Goal: Find specific page/section: Find specific page/section

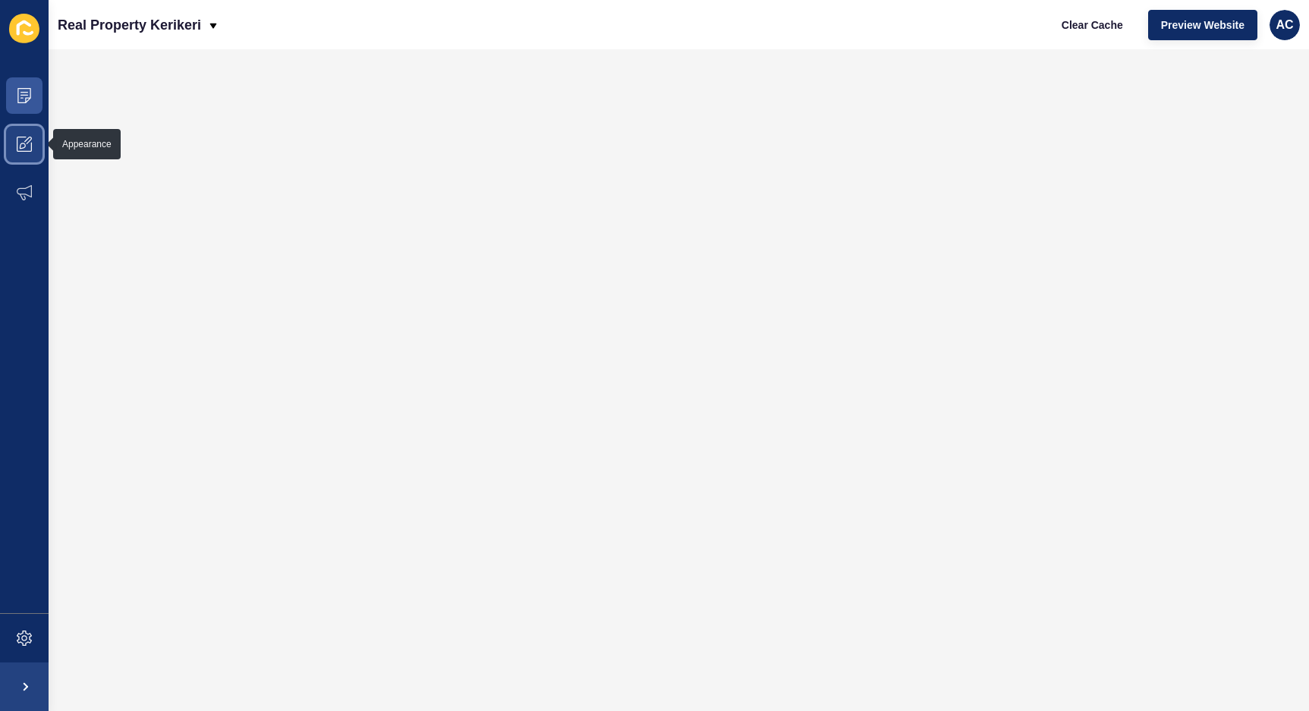
click at [39, 149] on span at bounding box center [24, 144] width 49 height 49
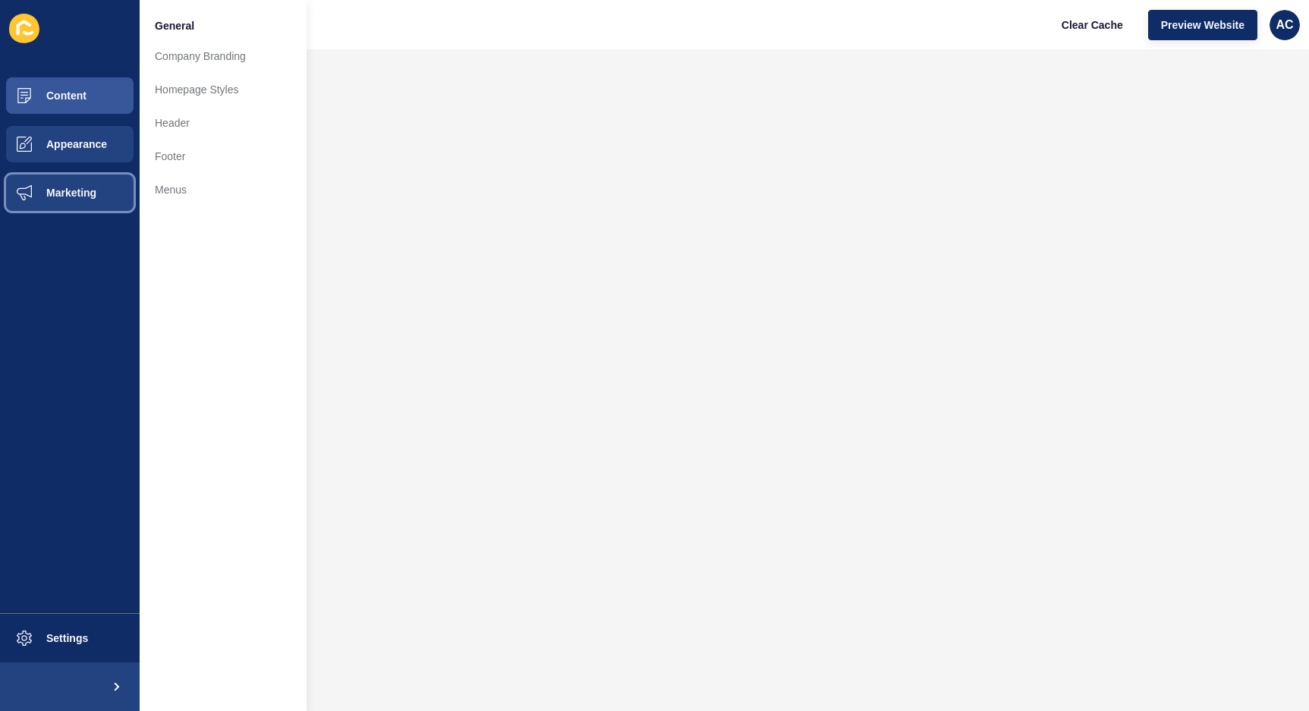
click at [90, 184] on button "Marketing" at bounding box center [70, 192] width 140 height 49
click at [80, 137] on button "Appearance" at bounding box center [70, 144] width 140 height 49
click at [80, 99] on span "Content" at bounding box center [42, 96] width 89 height 12
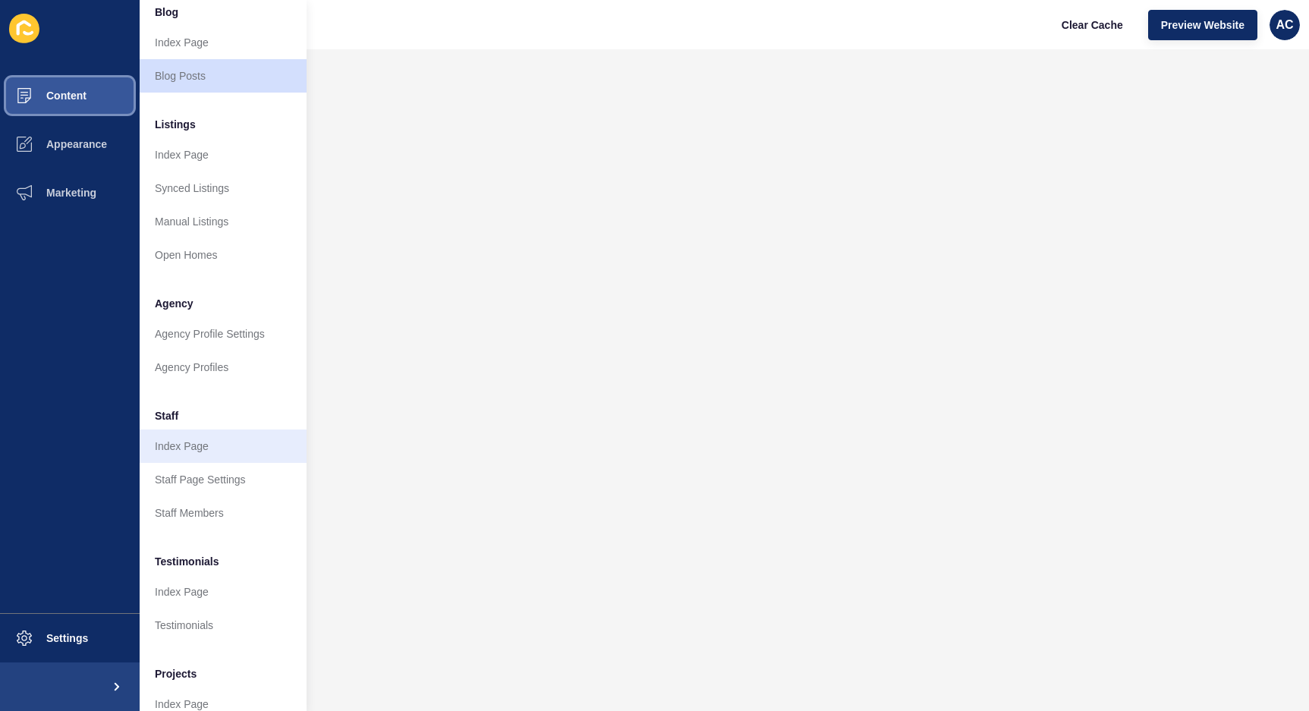
scroll to position [143, 0]
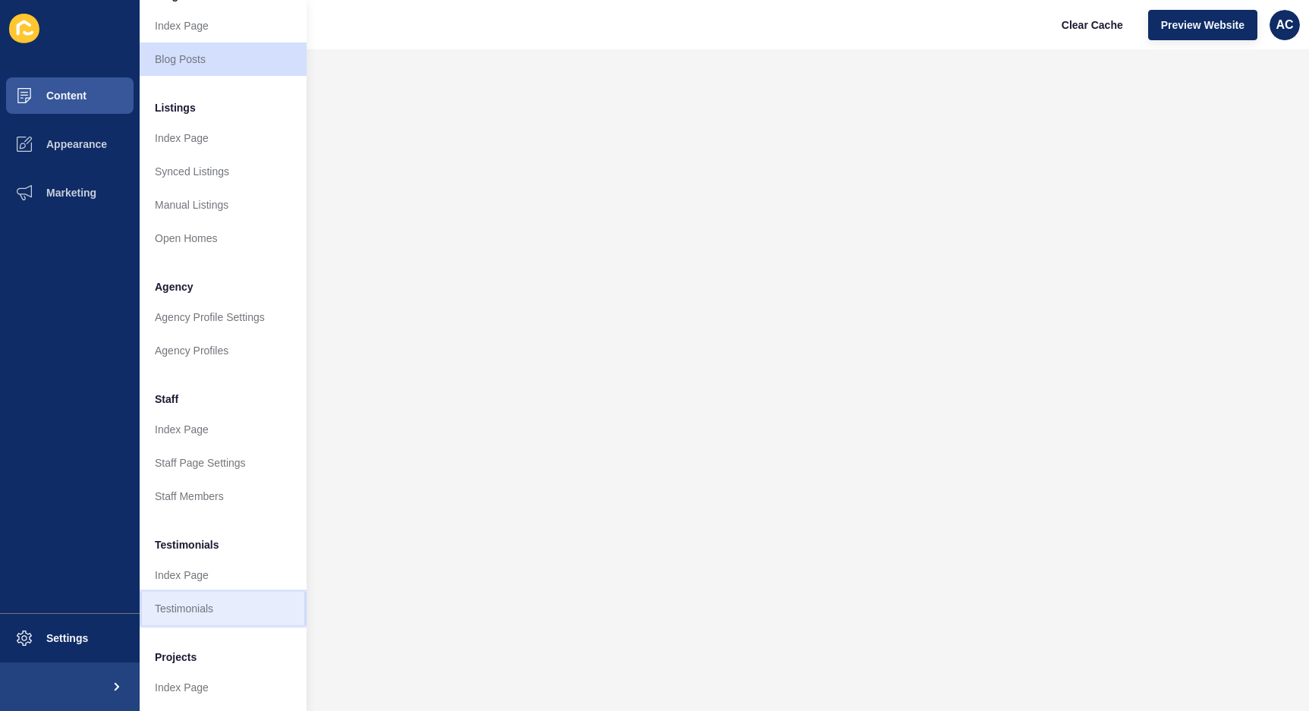
click at [210, 602] on link "Testimonials" at bounding box center [223, 608] width 167 height 33
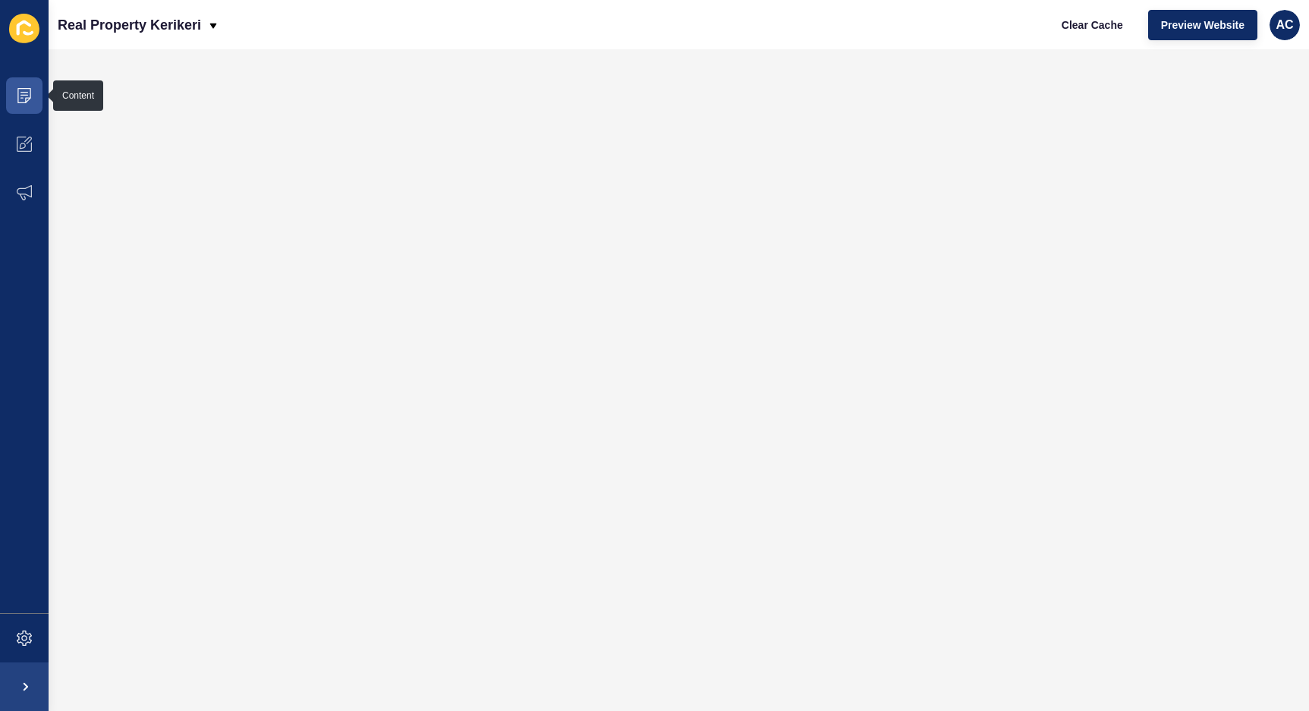
click at [34, 24] on icon at bounding box center [24, 29] width 30 height 30
click at [29, 155] on span at bounding box center [24, 144] width 49 height 49
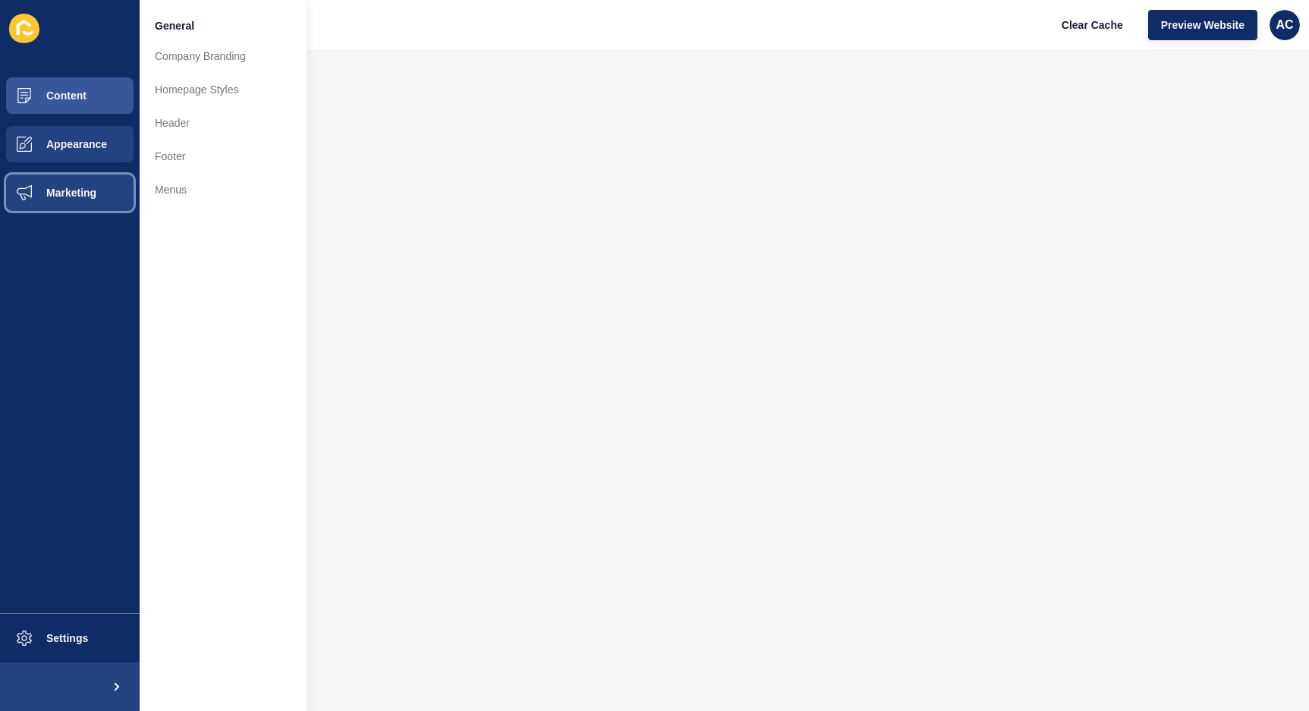
click at [95, 188] on span "Marketing" at bounding box center [47, 193] width 99 height 12
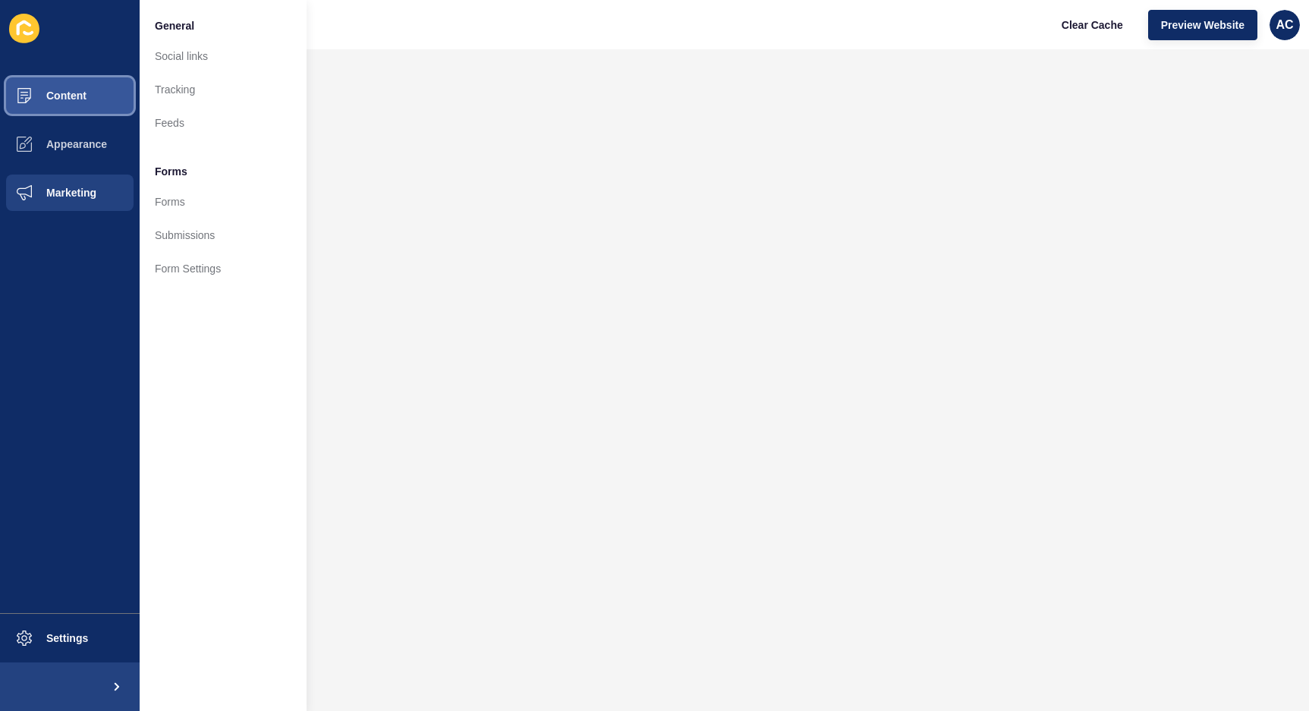
click at [96, 86] on button "Content" at bounding box center [70, 95] width 140 height 49
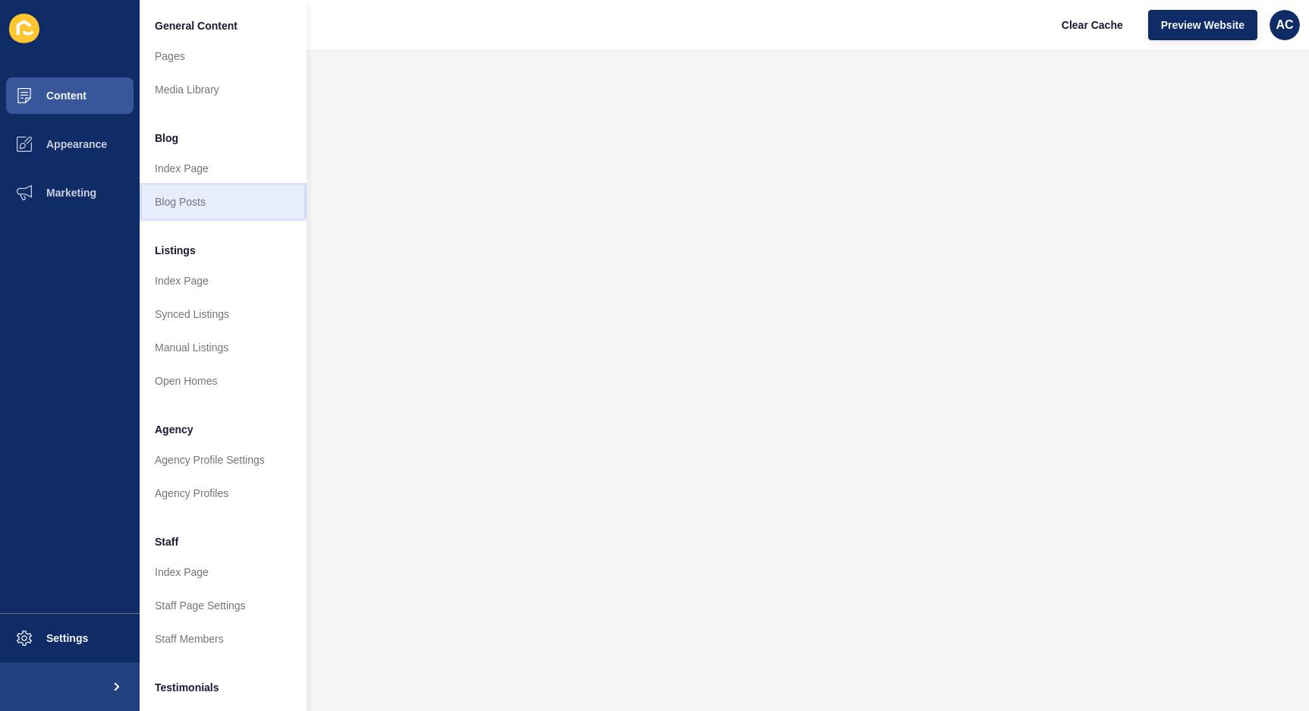
click at [213, 196] on link "Blog Posts" at bounding box center [223, 201] width 167 height 33
